Goal: Information Seeking & Learning: Find specific fact

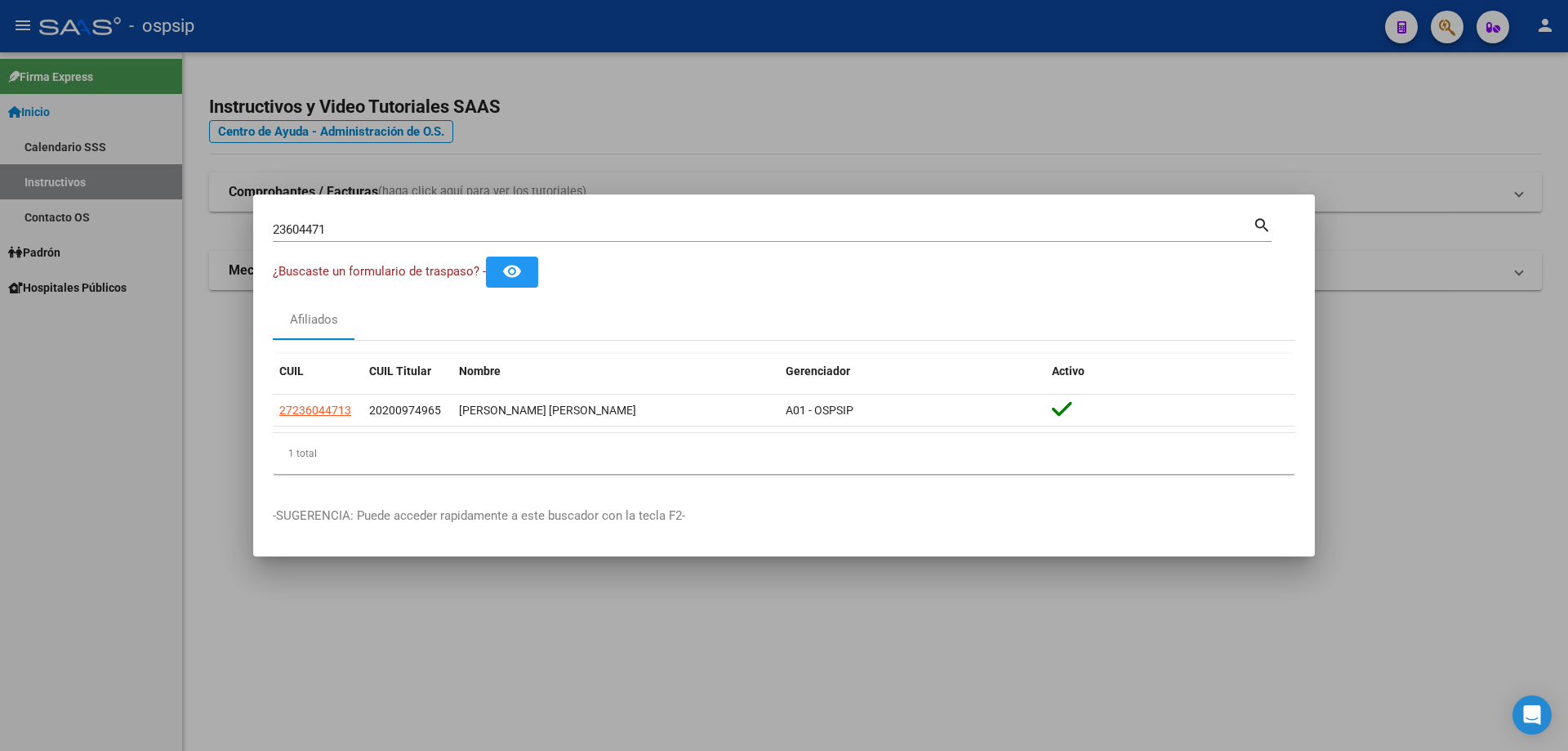
drag, startPoint x: 540, startPoint y: 217, endPoint x: 542, endPoint y: 227, distance: 10.2
click at [539, 218] on div "23604471 Buscar (apellido, dni, [PERSON_NAME], [PERSON_NAME], cuit, obra social)" at bounding box center [762, 229] width 980 height 24
click at [542, 228] on input "23604471" at bounding box center [762, 229] width 980 height 14
click at [448, 212] on mat-dialog-container "23604471 Buscar (apellido, dni, cuil, nro traspaso, cuit, obra social) search ¿…" at bounding box center [784, 376] width 1062 height 363
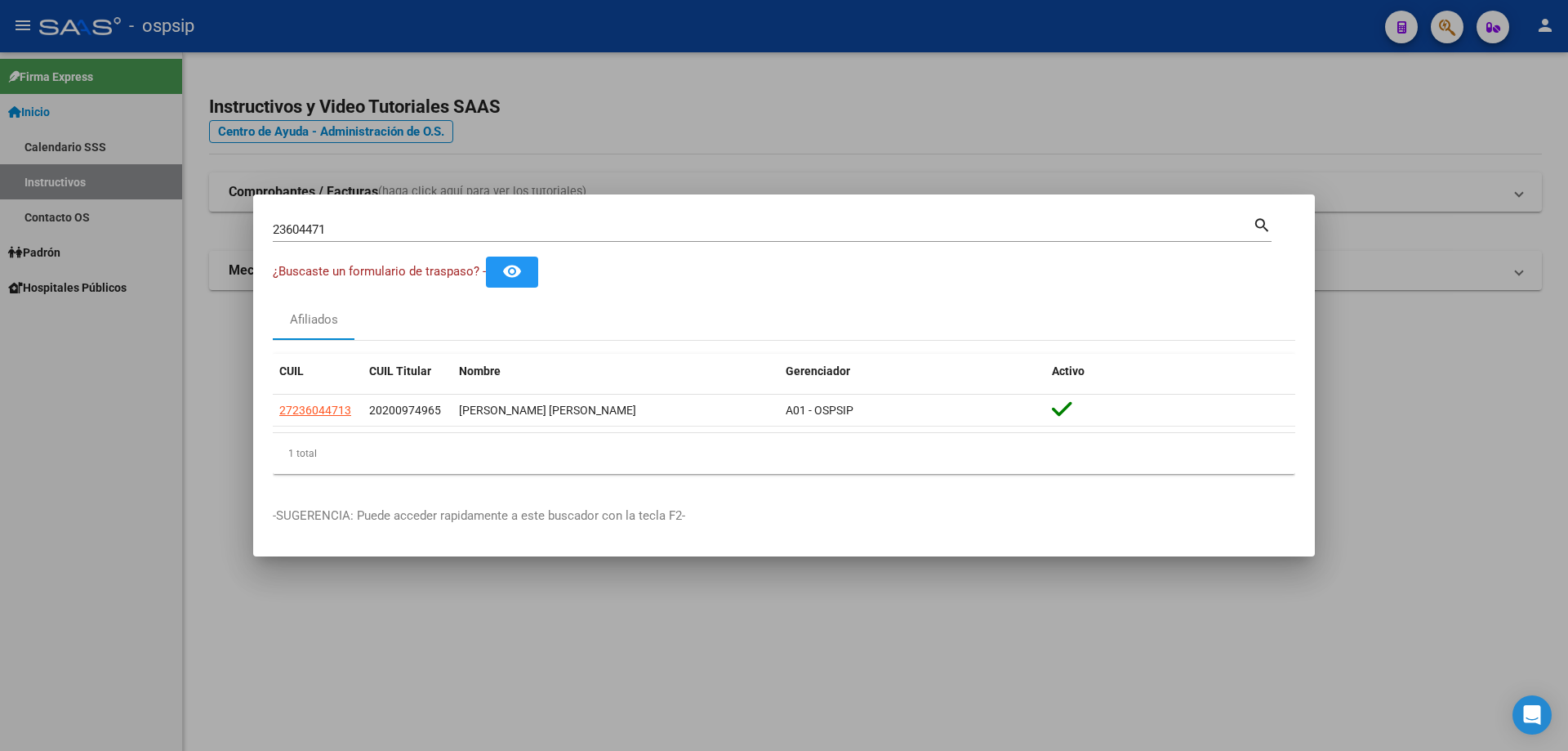
click at [349, 235] on input "23604471" at bounding box center [762, 229] width 980 height 14
drag, startPoint x: 339, startPoint y: 229, endPoint x: 243, endPoint y: 223, distance: 96.2
click at [245, 225] on div "23604471 Buscar (apellido, dni, cuil, nro traspaso, cuit, obra social) search ¿…" at bounding box center [784, 375] width 1568 height 751
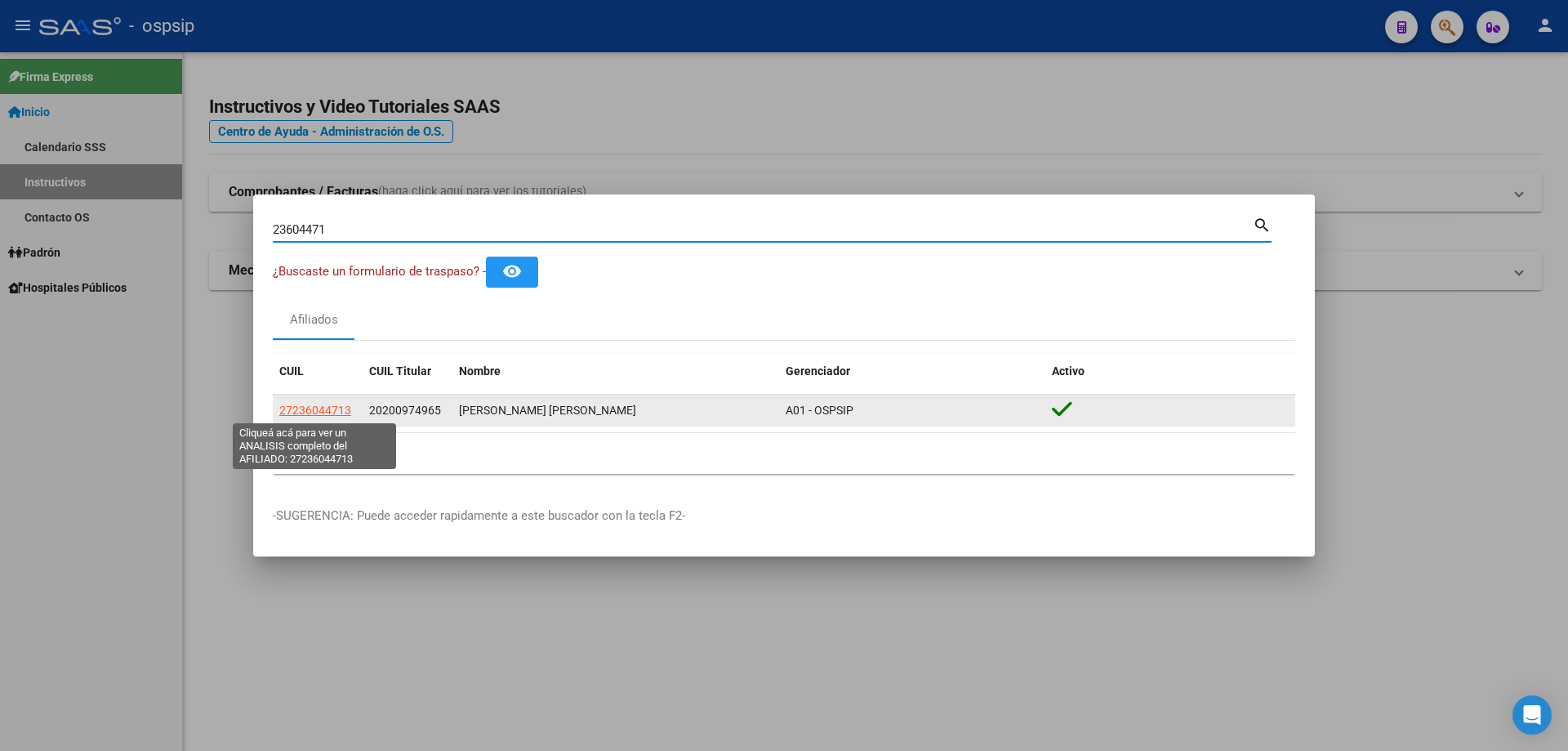
click at [337, 406] on span "27236044713" at bounding box center [315, 410] width 72 height 13
type textarea "27236044713"
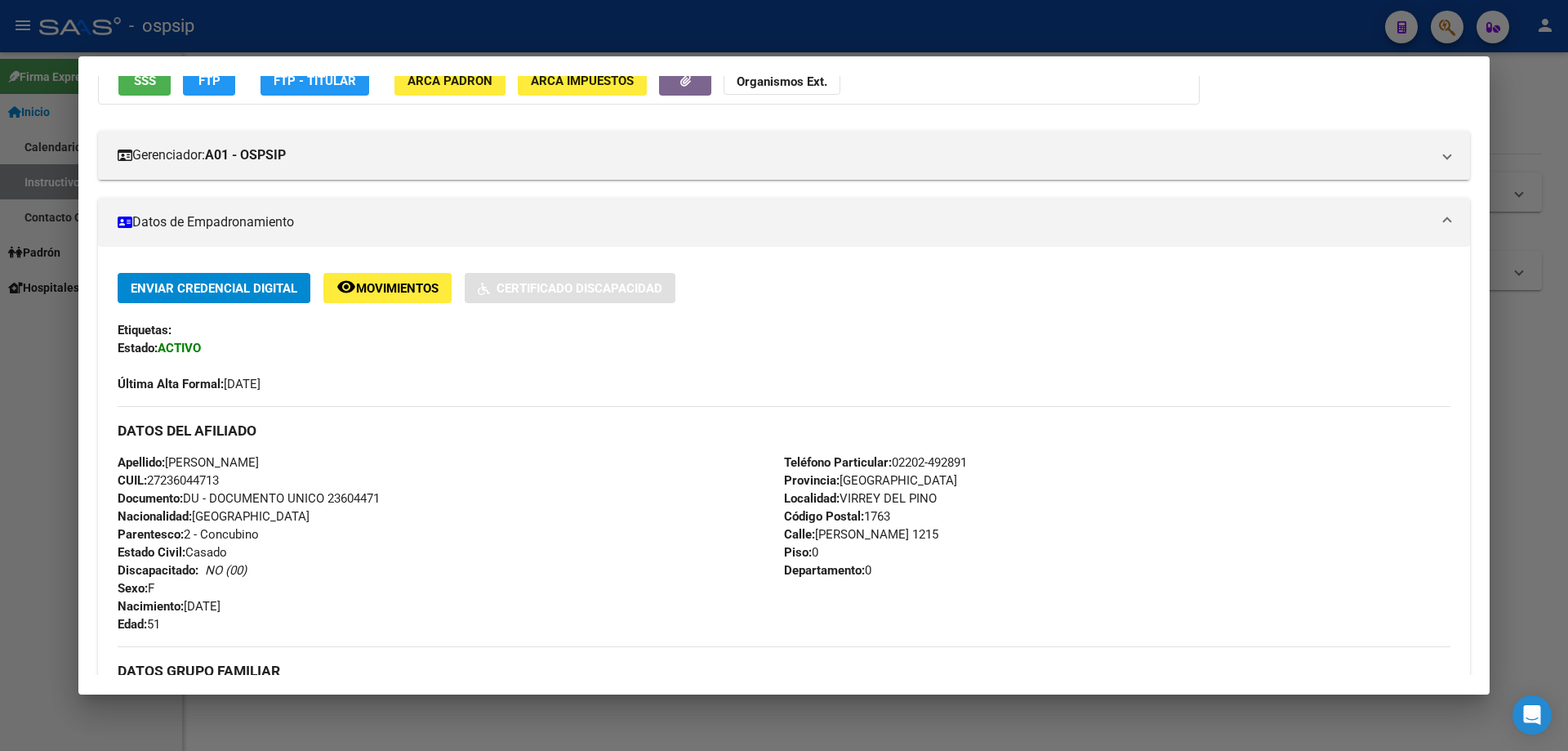
scroll to position [315, 0]
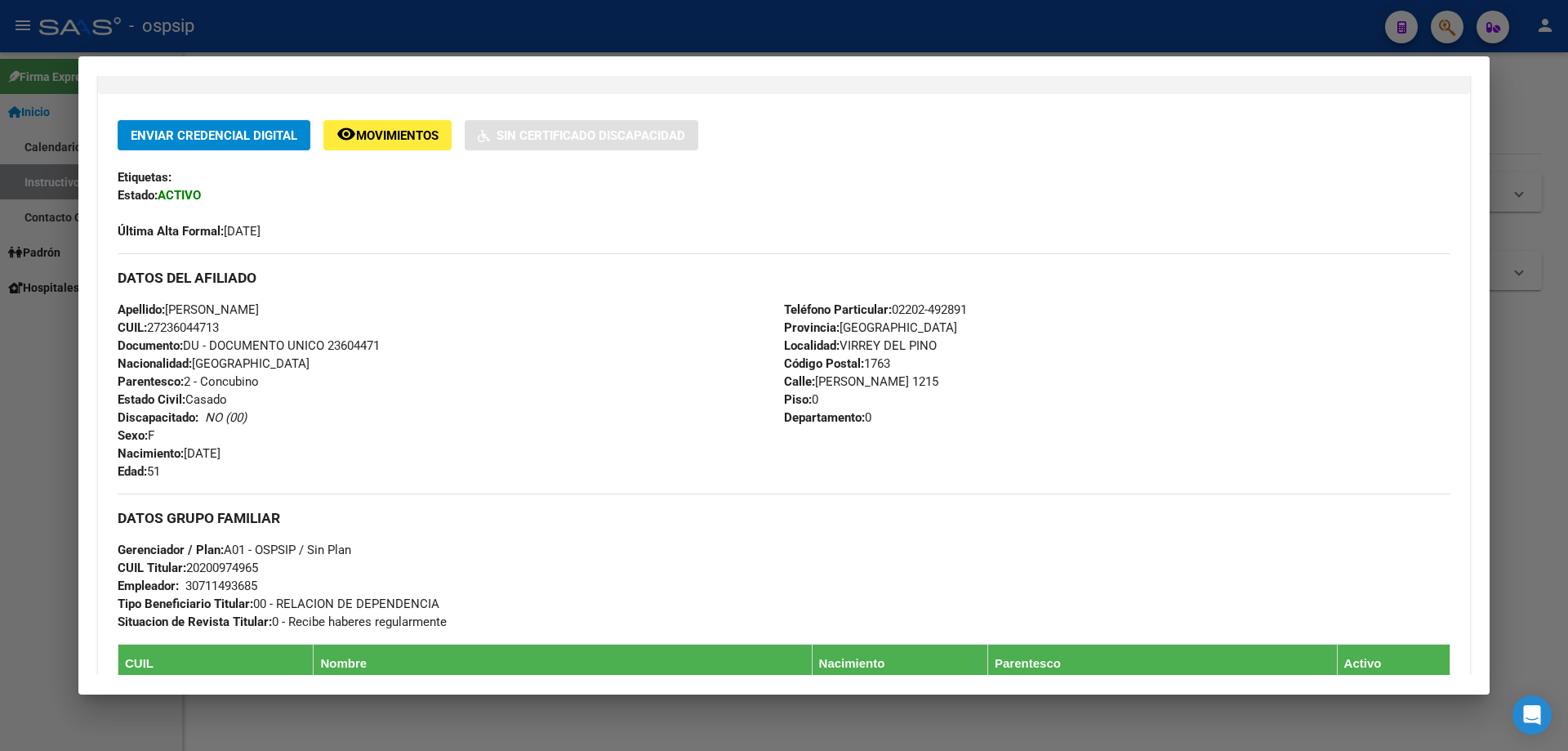
drag, startPoint x: 386, startPoint y: 342, endPoint x: 329, endPoint y: 344, distance: 57.0
click at [329, 344] on div "Apellido: [PERSON_NAME]: 27236044713 Documento: DU - DOCUMENTO UNICO 23604471 N…" at bounding box center [451, 390] width 666 height 180
copy span "23604471"
click at [411, 25] on div at bounding box center [784, 375] width 1568 height 751
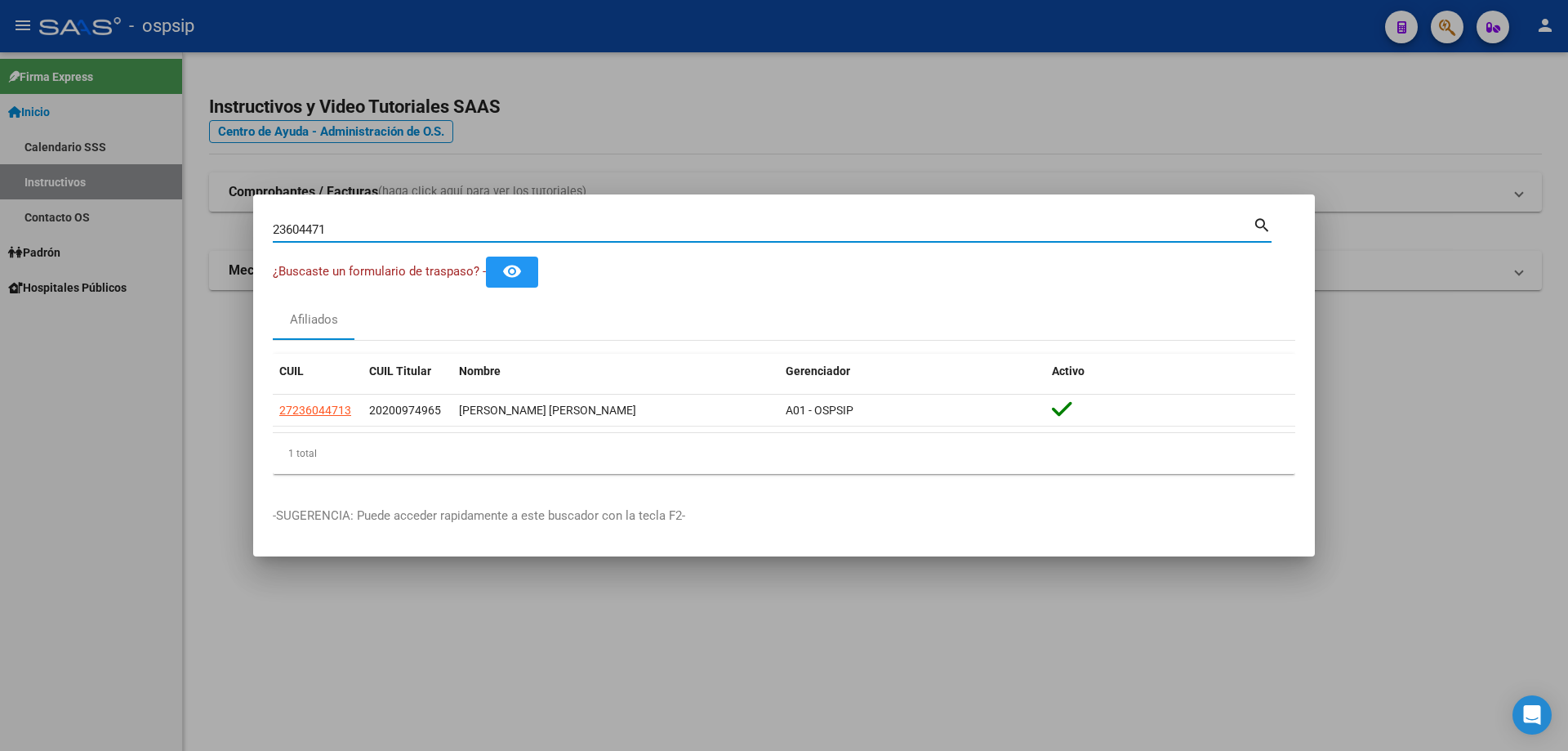
click at [445, 226] on input "23604471" at bounding box center [762, 229] width 980 height 14
click at [446, 228] on input "23604471" at bounding box center [762, 229] width 980 height 14
paste input "27517350"
type input "27517350"
